Goal: Information Seeking & Learning: Learn about a topic

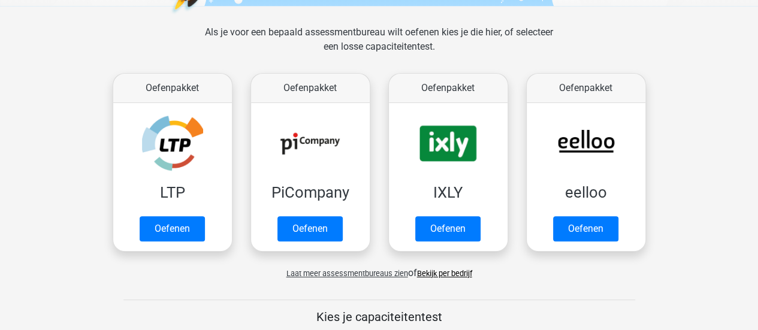
scroll to position [163, 0]
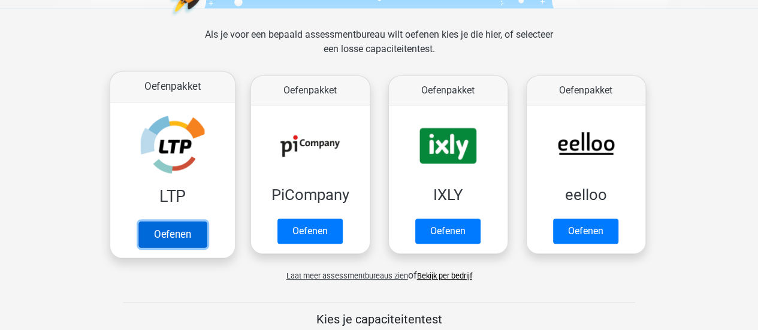
click at [189, 240] on link "Oefenen" at bounding box center [172, 234] width 68 height 26
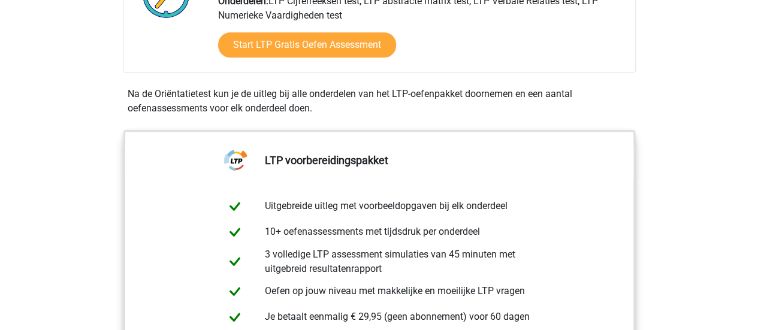
scroll to position [355, 0]
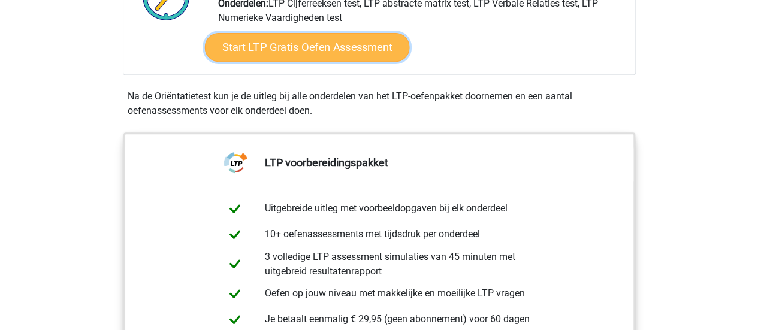
click at [352, 38] on link "Start LTP Gratis Oefen Assessment" at bounding box center [306, 47] width 205 height 29
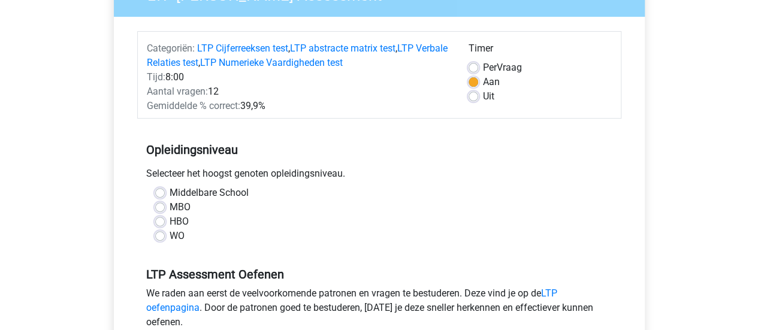
scroll to position [167, 0]
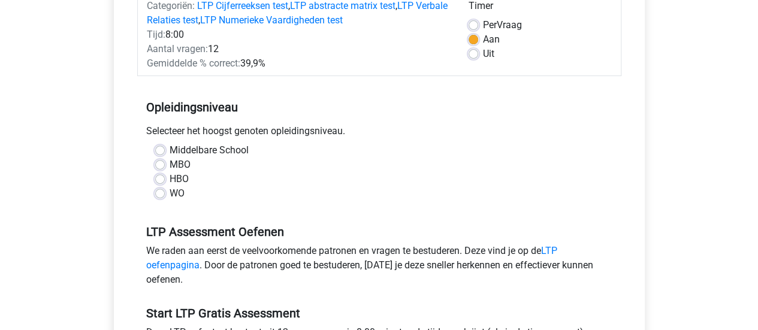
click at [182, 166] on label "MBO" at bounding box center [180, 165] width 21 height 14
click at [165, 166] on input "MBO" at bounding box center [160, 164] width 10 height 12
radio input "true"
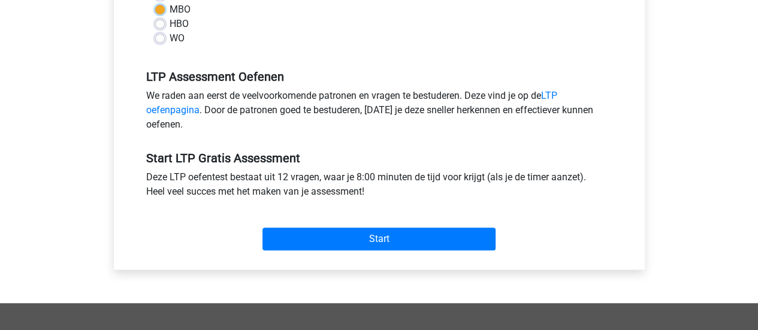
scroll to position [337, 0]
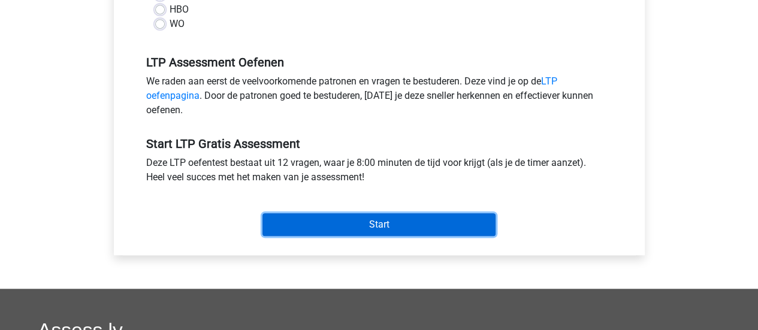
click at [385, 224] on input "Start" at bounding box center [378, 224] width 233 height 23
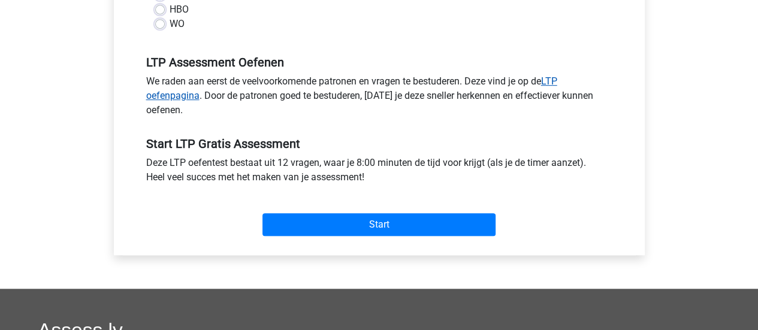
click at [550, 83] on link "LTP oefenpagina" at bounding box center [351, 88] width 411 height 26
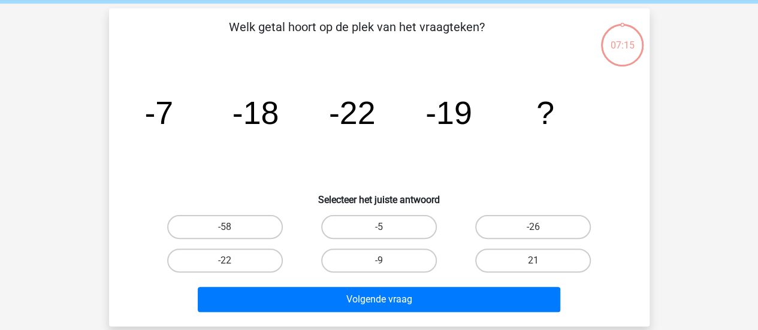
scroll to position [46, 0]
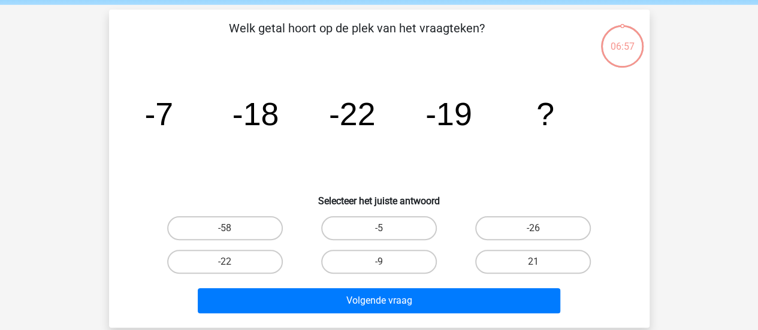
click at [305, 124] on icon "image/svg+xml -7 -18 -22 -19 ?" at bounding box center [379, 125] width 483 height 121
click at [415, 254] on label "-9" at bounding box center [379, 262] width 116 height 24
click at [386, 262] on input "-9" at bounding box center [383, 266] width 8 height 8
radio input "true"
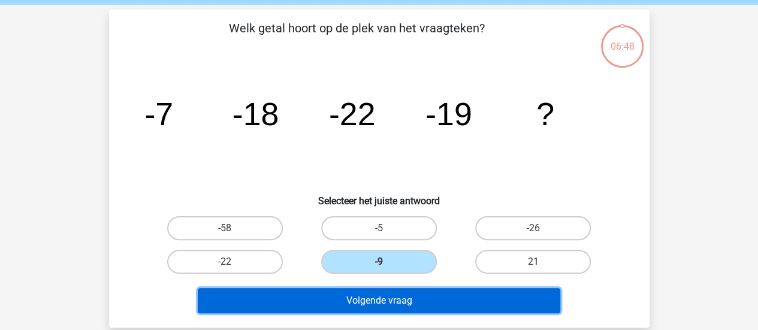
click at [391, 295] on button "Volgende vraag" at bounding box center [379, 300] width 362 height 25
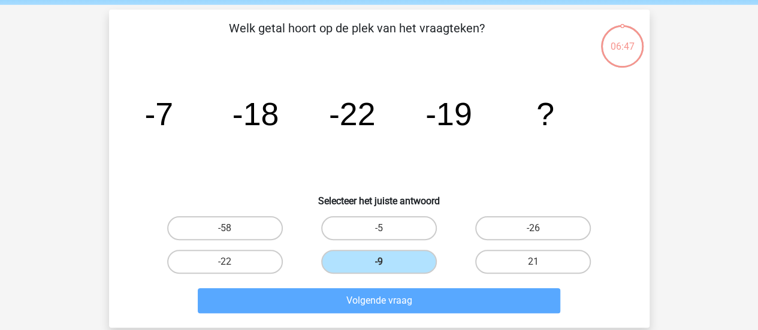
scroll to position [55, 0]
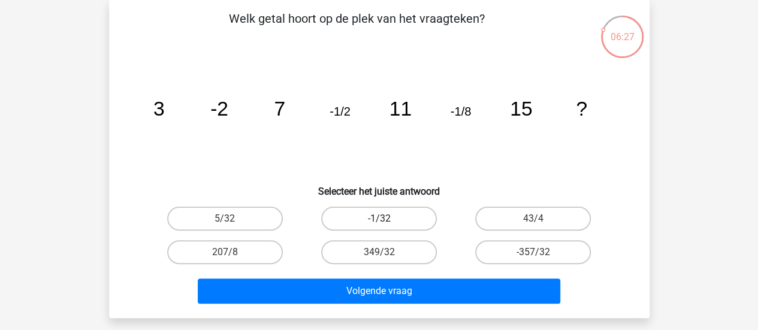
click at [373, 220] on label "-1/32" at bounding box center [379, 219] width 116 height 24
click at [379, 220] on input "-1/32" at bounding box center [383, 223] width 8 height 8
radio input "true"
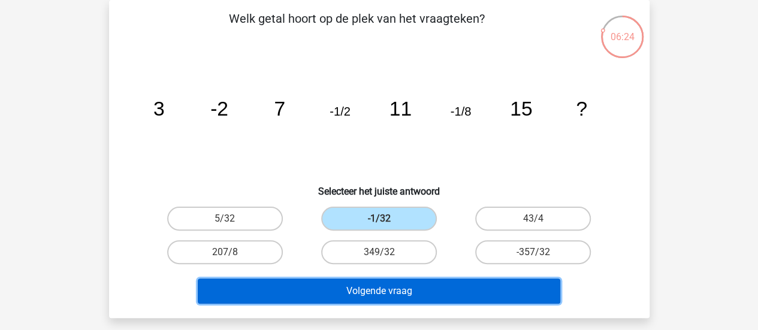
click at [363, 281] on button "Volgende vraag" at bounding box center [379, 291] width 362 height 25
